Goal: Task Accomplishment & Management: Use online tool/utility

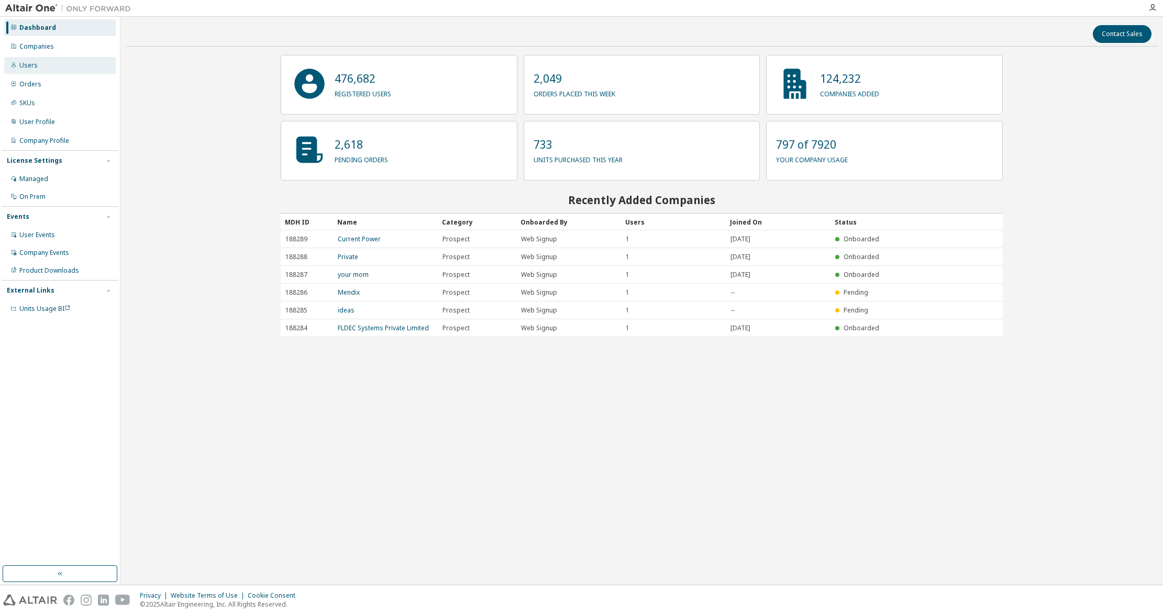
click at [39, 61] on div "Users" at bounding box center [60, 65] width 112 height 17
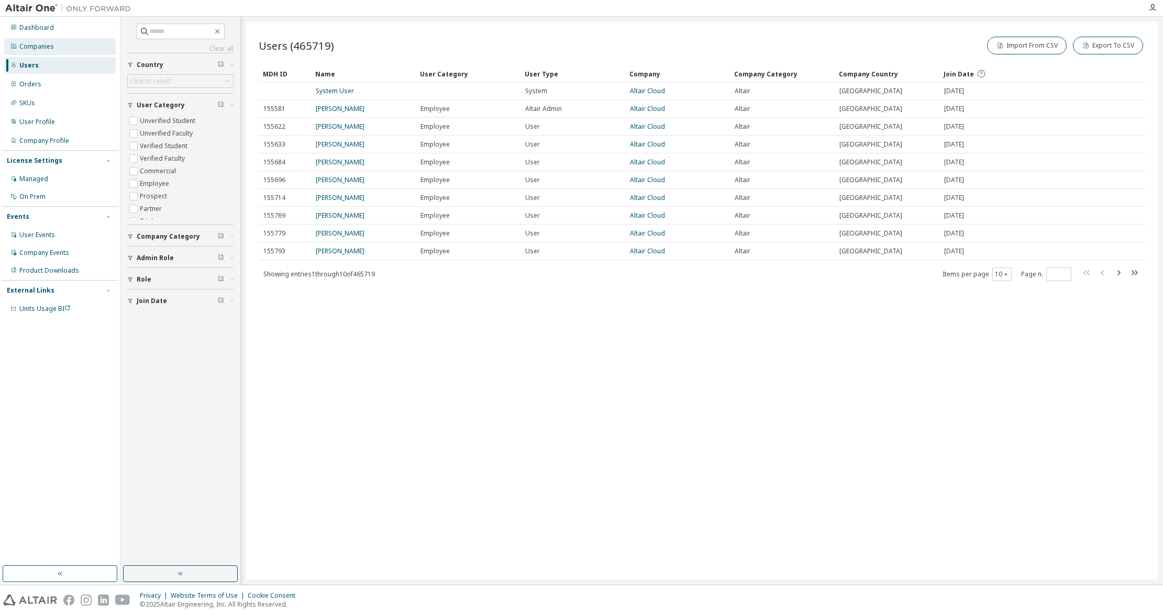
click at [63, 51] on div "Companies" at bounding box center [60, 46] width 112 height 17
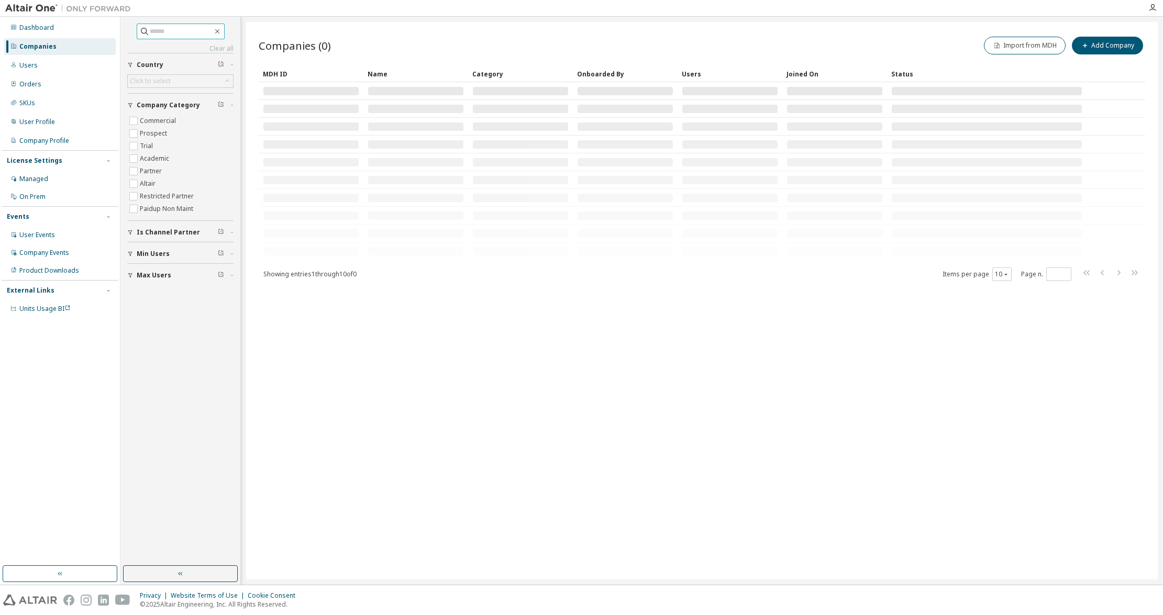
click at [175, 31] on input "text" at bounding box center [181, 31] width 63 height 10
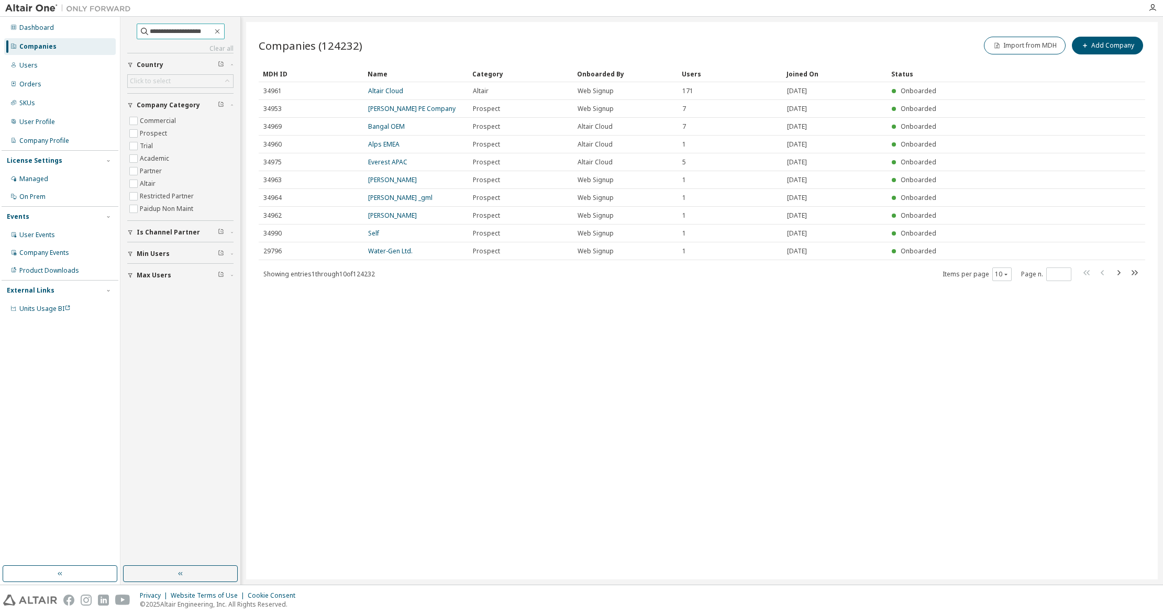
type input "**********"
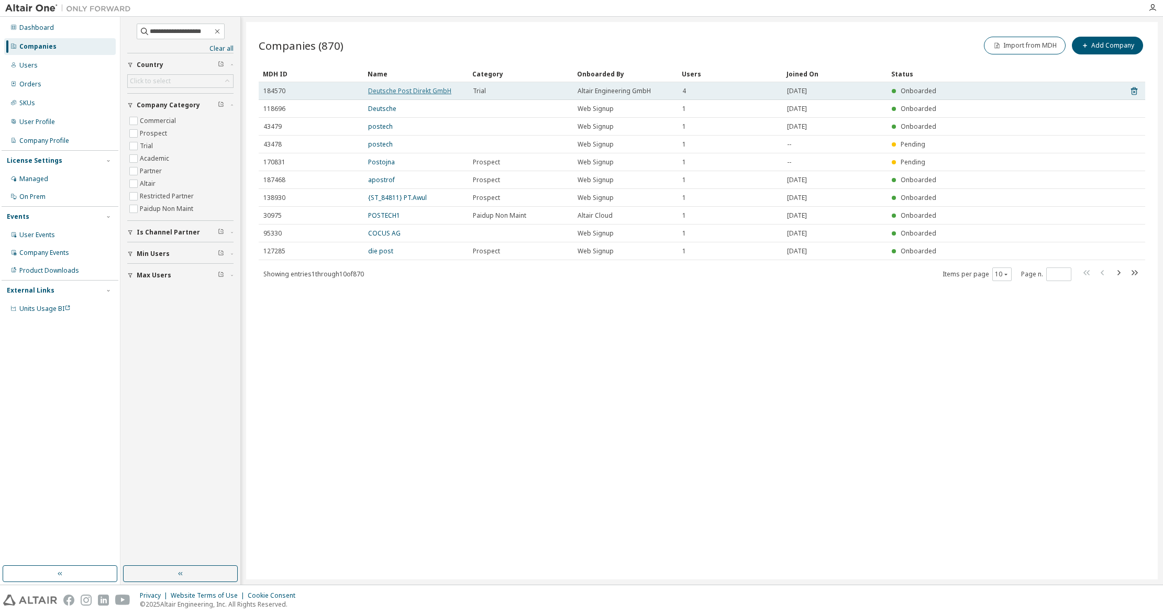
click at [421, 87] on link "Deutsche Post Direkt GmbH" at bounding box center [409, 90] width 83 height 9
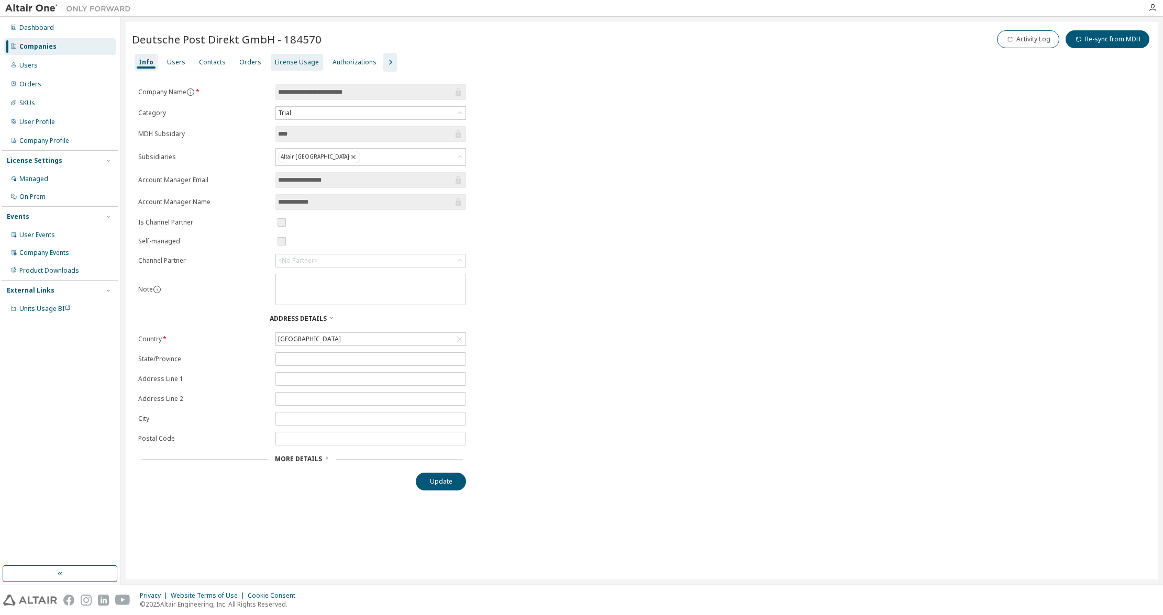
click at [283, 61] on div "License Usage" at bounding box center [297, 62] width 44 height 8
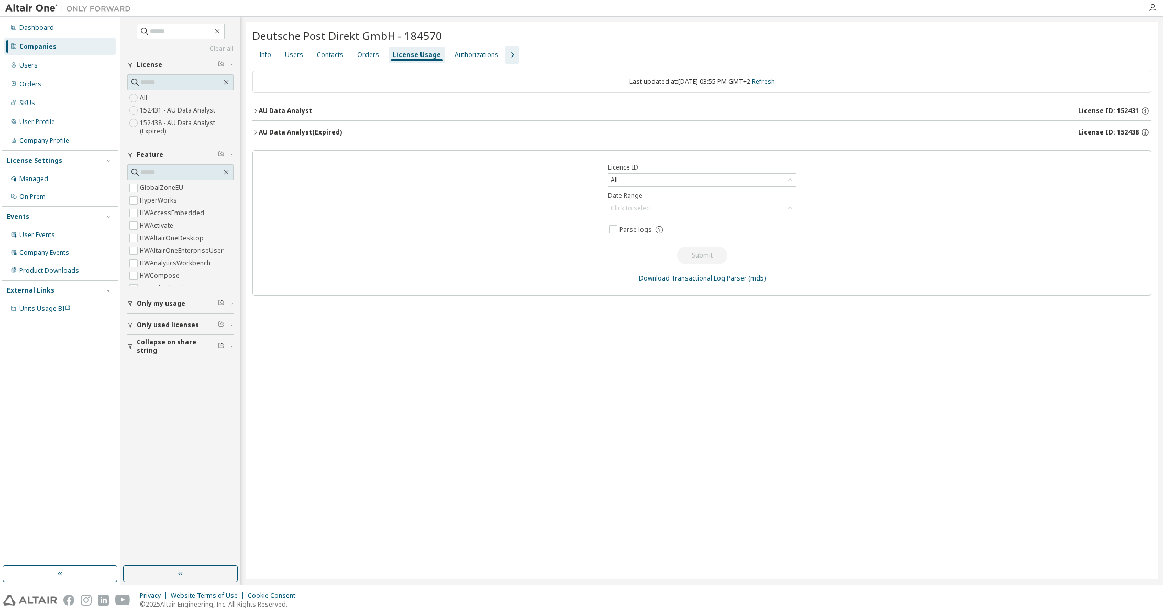
click at [334, 114] on div "AU Data Analyst License ID: 152431" at bounding box center [705, 110] width 893 height 9
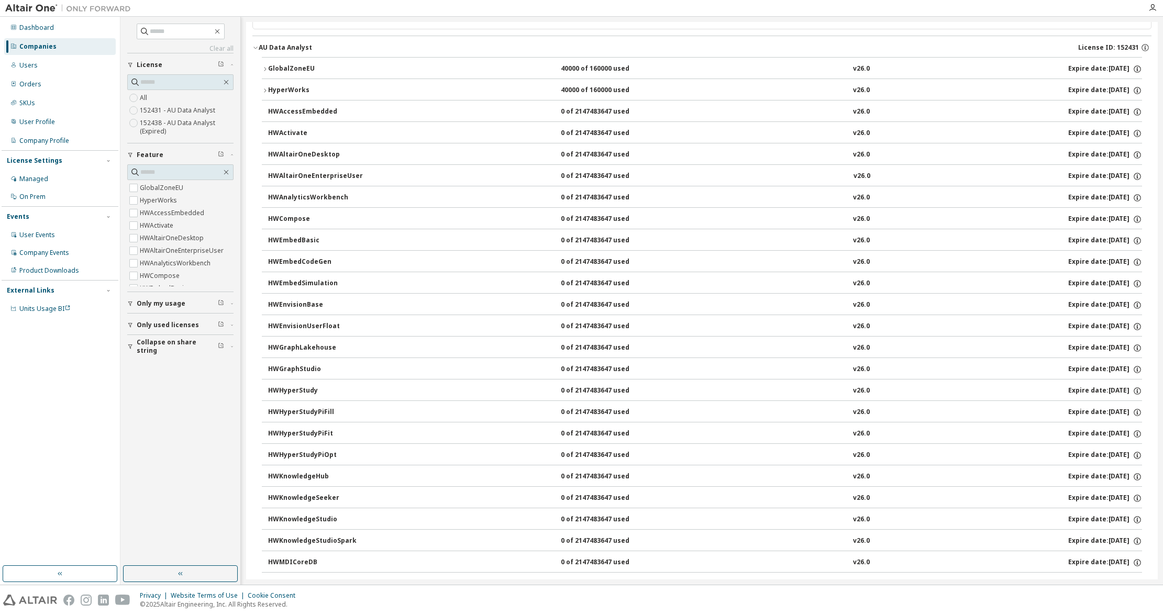
scroll to position [45, 0]
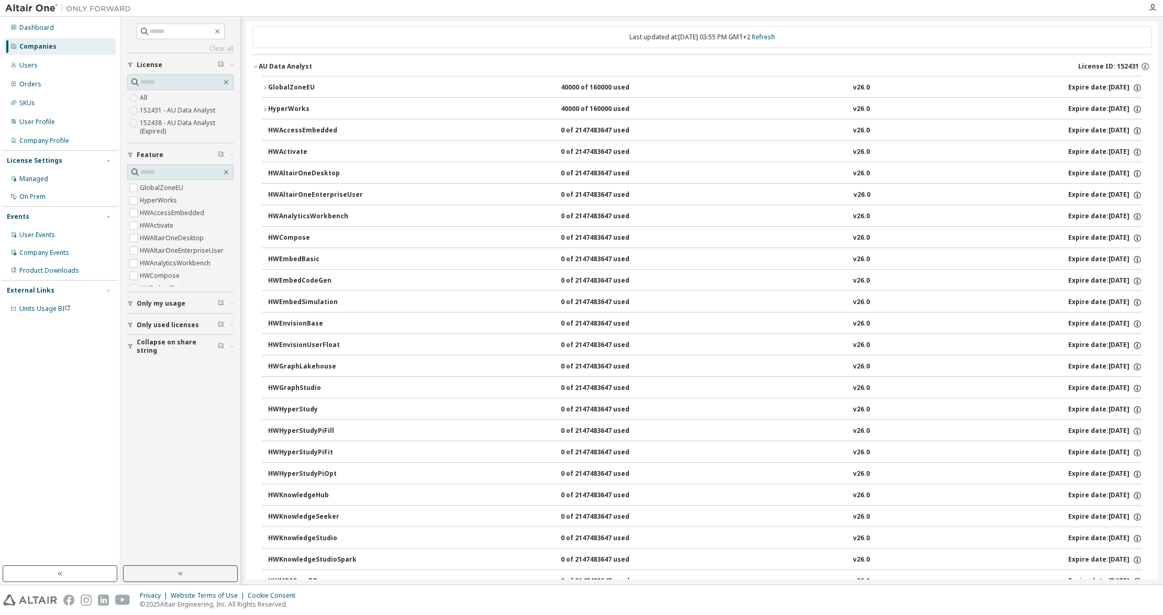
click at [303, 90] on div "GlobalZoneEU" at bounding box center [315, 87] width 94 height 9
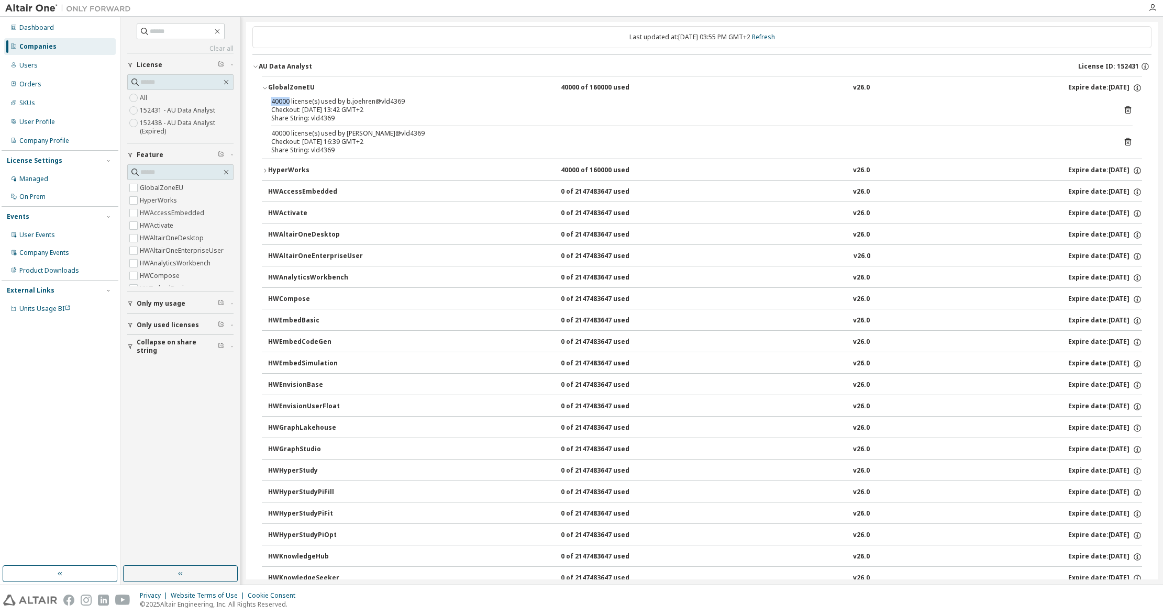
drag, startPoint x: 289, startPoint y: 103, endPoint x: 270, endPoint y: 100, distance: 18.5
click at [270, 100] on div "40000 license(s) used by b.joehren@vld4369 Checkout: [DATE] 13:42 GMT+2 Share S…" at bounding box center [702, 127] width 880 height 61
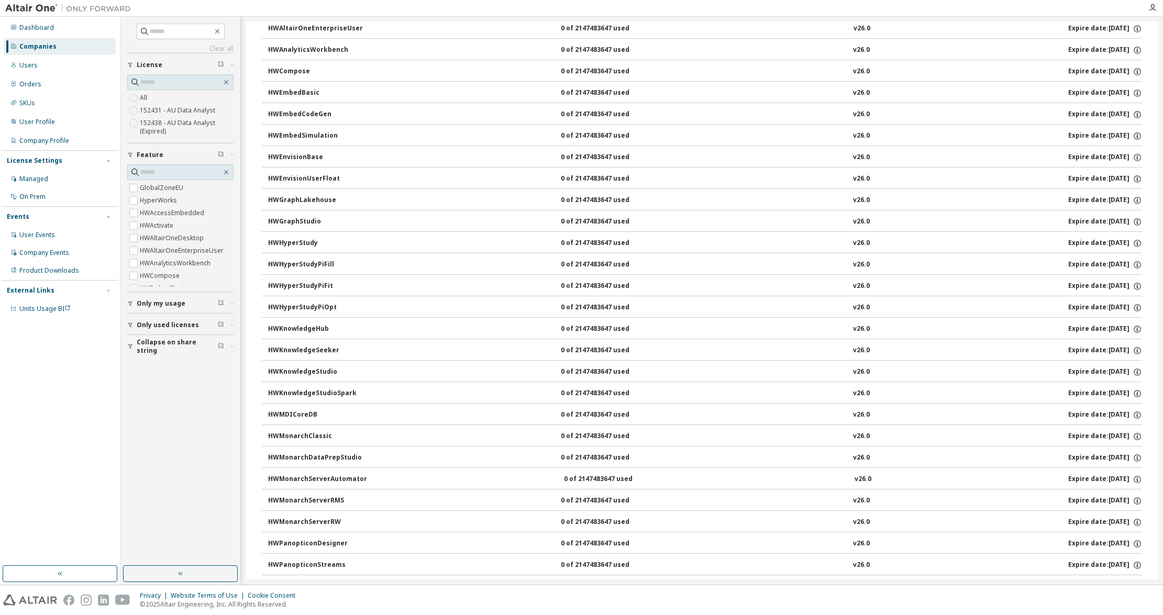
scroll to position [0, 0]
